Goal: Task Accomplishment & Management: Use online tool/utility

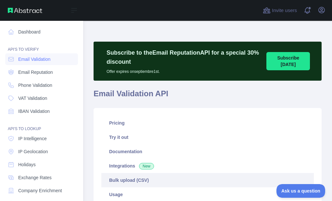
scroll to position [214, 0]
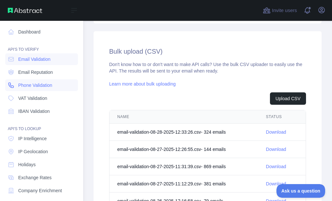
click at [18, 91] on nav "Dashboard API'S TO VERIFY Email Validation Email Reputation Phone Validation VA…" at bounding box center [41, 148] width 73 height 254
click at [47, 86] on span "Phone Validation" at bounding box center [35, 85] width 34 height 6
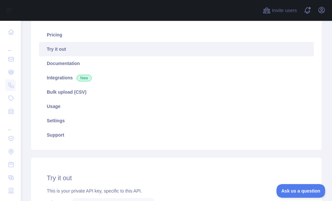
scroll to position [76, 0]
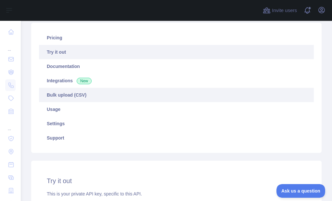
click at [64, 92] on link "Bulk upload (CSV)" at bounding box center [176, 95] width 274 height 14
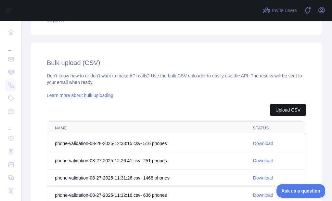
scroll to position [205, 0]
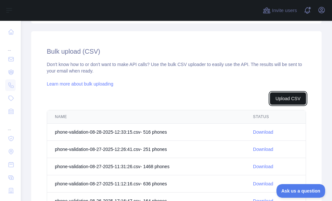
click at [278, 97] on button "Upload CSV" at bounding box center [288, 98] width 36 height 12
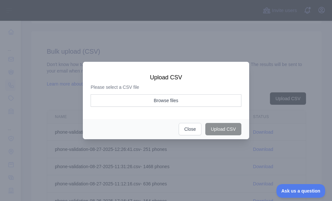
click at [160, 93] on div "Please select a CSV file Browse files" at bounding box center [166, 97] width 151 height 27
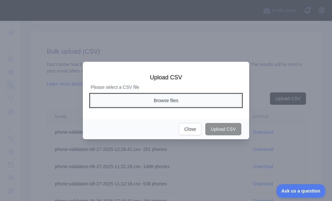
click at [159, 97] on button "Browse files" at bounding box center [166, 100] width 151 height 12
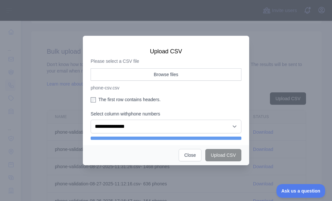
click at [99, 102] on label "The first row contains headers." at bounding box center [166, 99] width 151 height 6
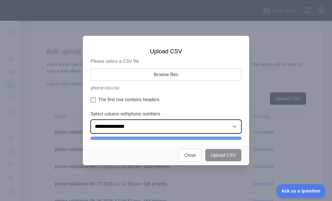
click at [123, 127] on select "**********" at bounding box center [166, 126] width 151 height 14
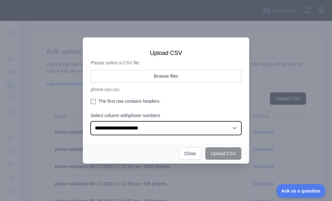
click at [91, 121] on select "**********" at bounding box center [166, 128] width 151 height 14
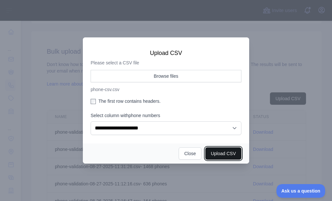
click at [228, 155] on button "Upload CSV" at bounding box center [223, 153] width 36 height 12
select select "**"
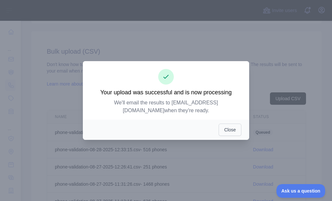
click at [222, 133] on div "Close" at bounding box center [166, 129] width 166 height 20
click at [225, 127] on button "Close" at bounding box center [229, 129] width 23 height 12
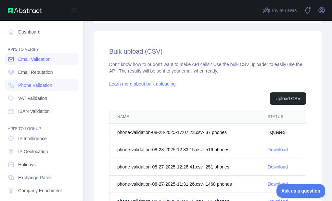
click at [10, 60] on icon at bounding box center [11, 59] width 6 height 6
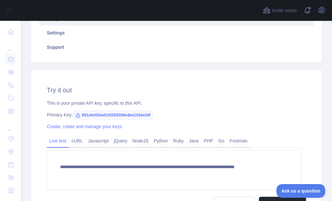
scroll to position [108, 0]
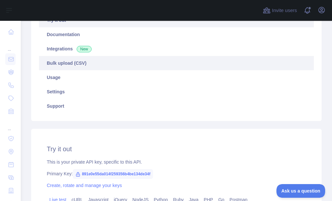
click at [72, 64] on link "Bulk upload (CSV)" at bounding box center [176, 63] width 274 height 14
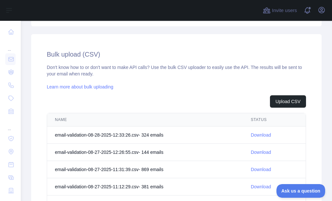
scroll to position [205, 0]
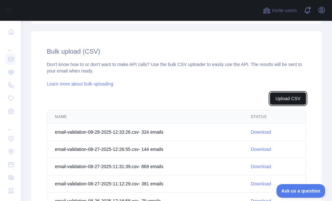
click at [287, 98] on button "Upload CSV" at bounding box center [288, 98] width 36 height 12
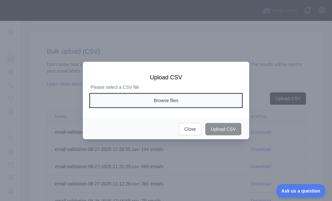
click at [174, 101] on button "Browse files" at bounding box center [166, 100] width 151 height 12
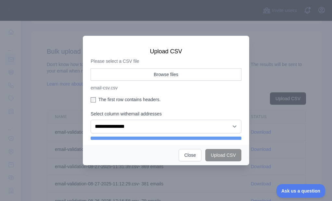
click at [101, 100] on label "The first row contains headers." at bounding box center [166, 99] width 151 height 6
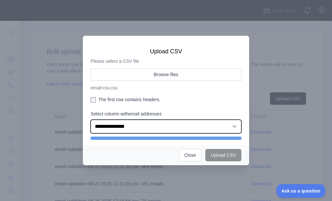
click at [122, 129] on select "**********" at bounding box center [166, 126] width 151 height 14
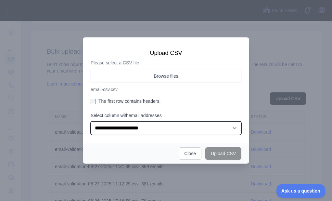
click at [91, 121] on select "**********" at bounding box center [166, 128] width 151 height 14
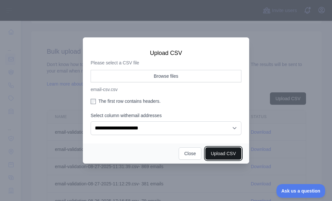
click at [222, 149] on button "Upload CSV" at bounding box center [223, 153] width 36 height 12
select select "**"
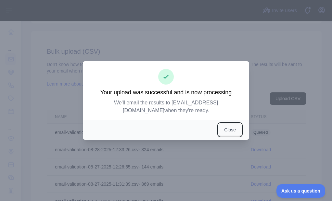
click at [226, 124] on button "Close" at bounding box center [229, 129] width 23 height 12
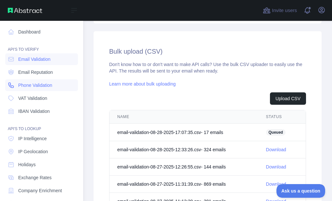
click at [14, 82] on link "Phone Validation" at bounding box center [41, 85] width 73 height 12
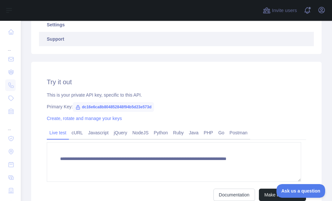
scroll to position [140, 0]
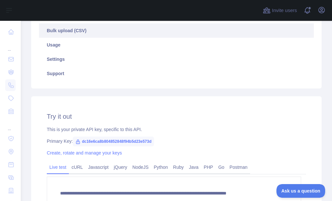
click at [70, 36] on link "Bulk upload (CSV)" at bounding box center [176, 30] width 274 height 14
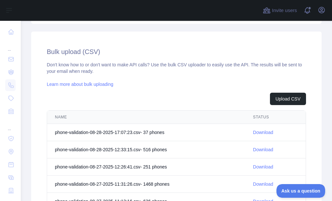
scroll to position [205, 0]
click at [254, 132] on link "Download" at bounding box center [263, 131] width 20 height 5
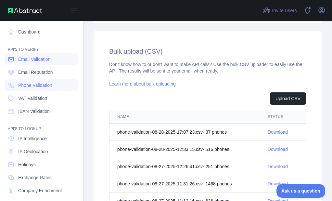
click at [17, 61] on link "Email Validation" at bounding box center [41, 59] width 73 height 12
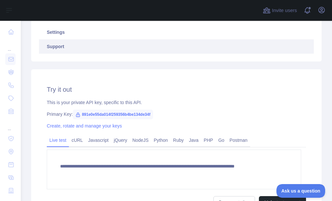
scroll to position [108, 0]
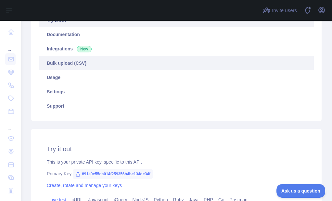
click at [81, 64] on link "Bulk upload (CSV)" at bounding box center [176, 63] width 274 height 14
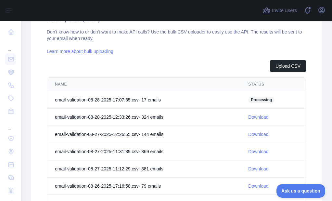
scroll to position [238, 0]
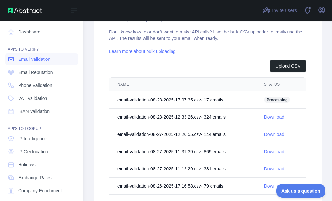
click at [9, 59] on icon at bounding box center [11, 59] width 6 height 6
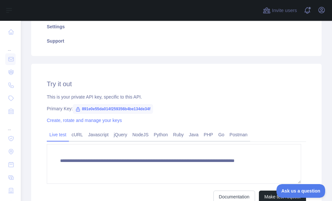
scroll to position [140, 0]
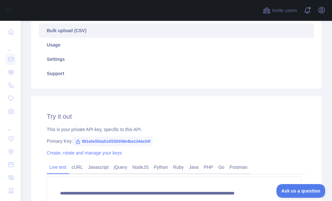
click at [79, 35] on link "Bulk upload (CSV)" at bounding box center [176, 30] width 274 height 14
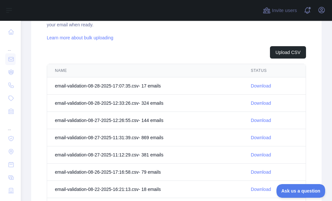
scroll to position [270, 0]
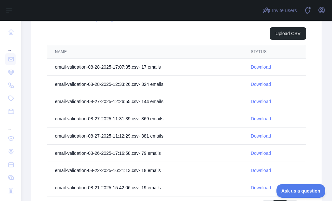
click at [266, 65] on link "Download" at bounding box center [260, 66] width 20 height 5
